Goal: Find specific page/section: Find specific page/section

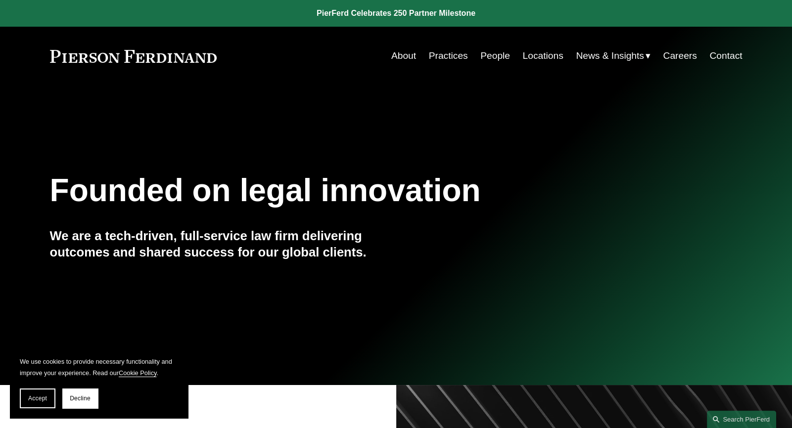
click at [494, 55] on link "People" at bounding box center [495, 55] width 30 height 19
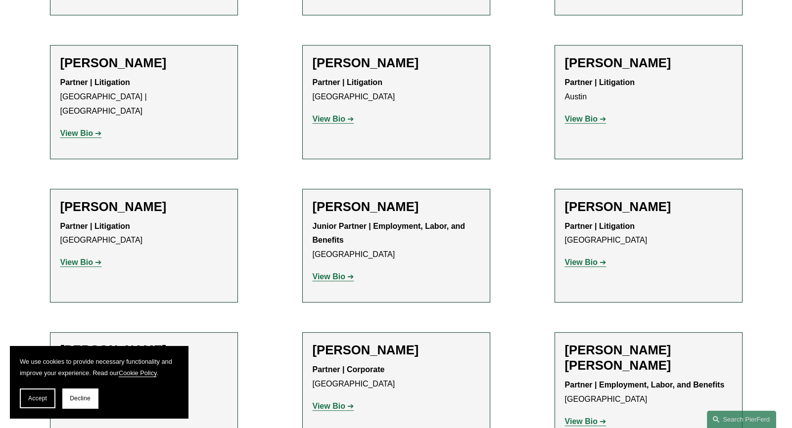
scroll to position [1816, 0]
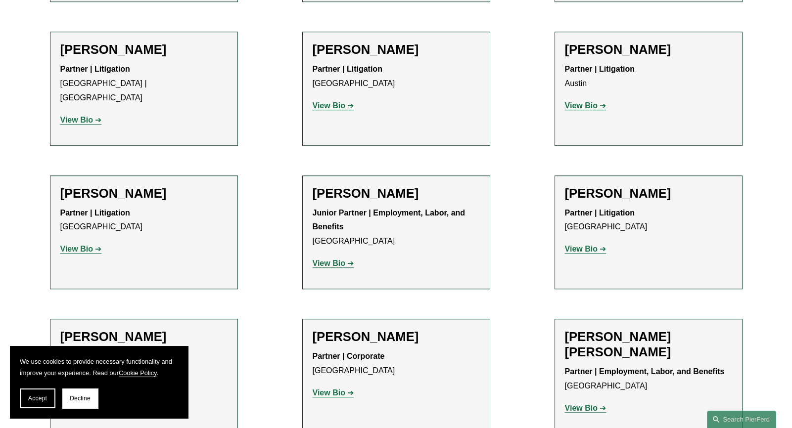
click at [577, 245] on strong "View Bio" at bounding box center [581, 249] width 33 height 8
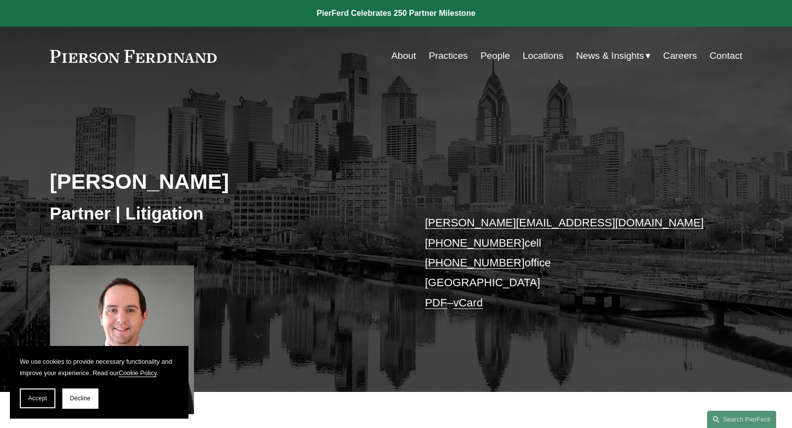
click at [614, 327] on div "[PERSON_NAME] Partner | Litigation [PERSON_NAME][EMAIL_ADDRESS][DOMAIN_NAME] [P…" at bounding box center [396, 250] width 792 height 283
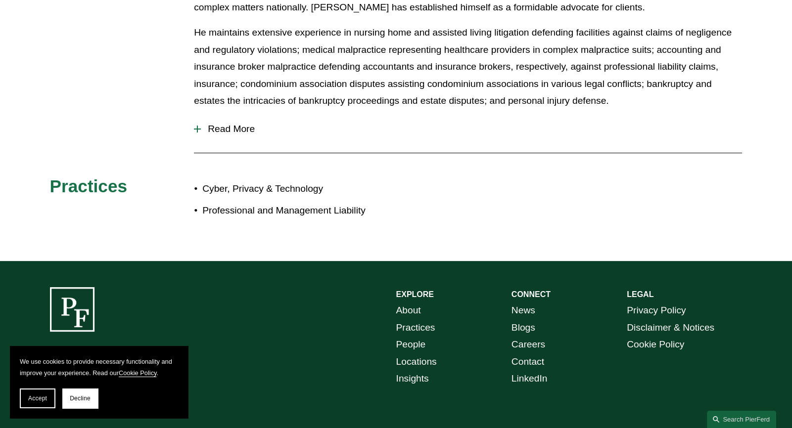
scroll to position [512, 0]
